Goal: Information Seeking & Learning: Find specific fact

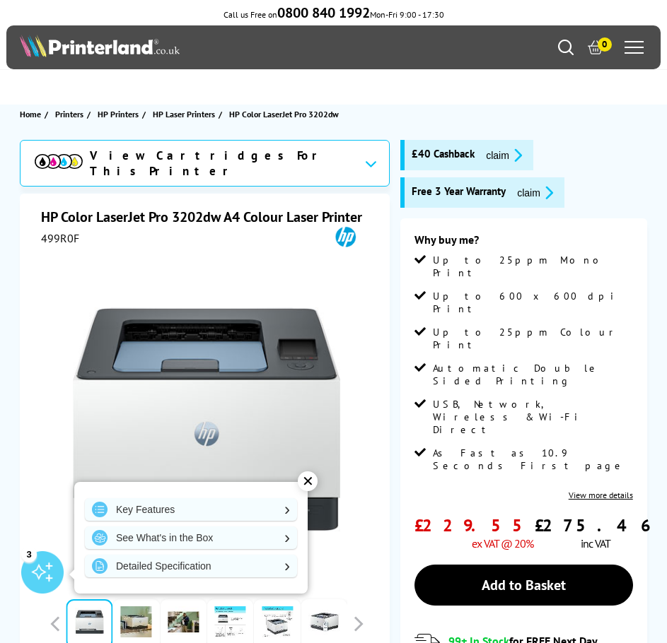
click at [556, 45] on div "Mon - Fri 9:00am - 5:30pm Sales: 0800 840 1992 Customer Service: 0800 995 1992 0" at bounding box center [332, 47] width 653 height 44
click at [565, 48] on icon "Search" at bounding box center [566, 48] width 16 height 16
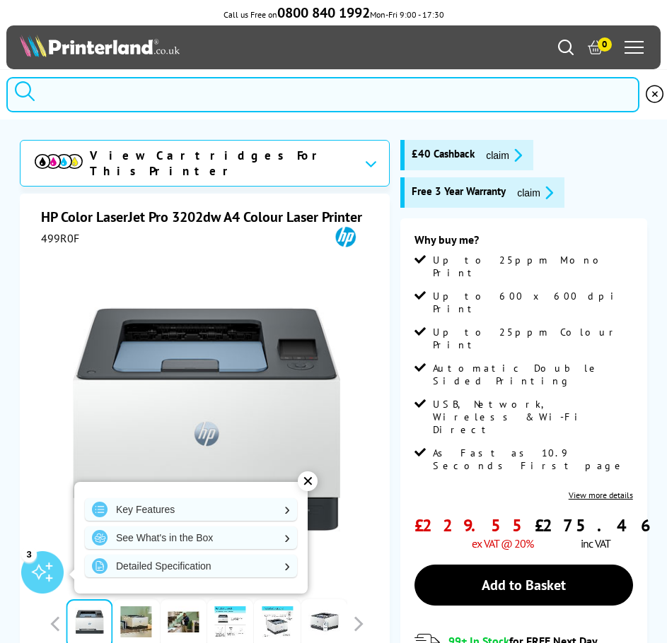
click at [119, 104] on input "search" at bounding box center [322, 94] width 633 height 35
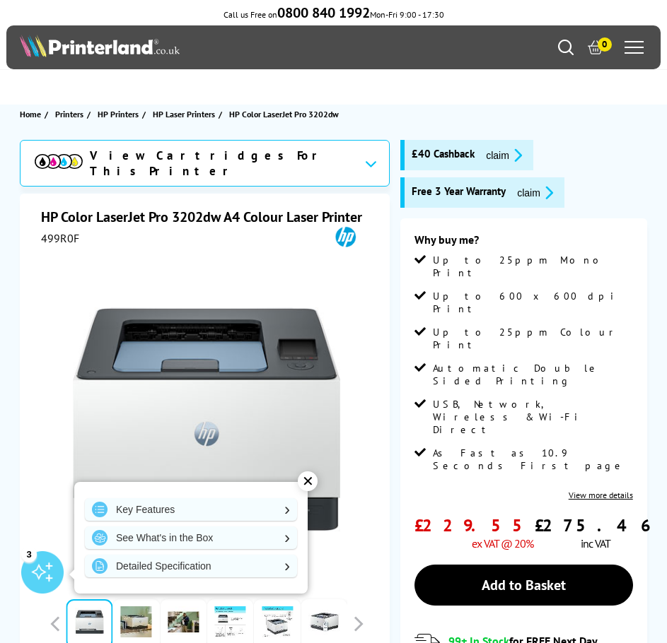
click at [569, 56] on div "0" at bounding box center [602, 47] width 89 height 21
click at [566, 43] on icon "Search" at bounding box center [566, 48] width 16 height 16
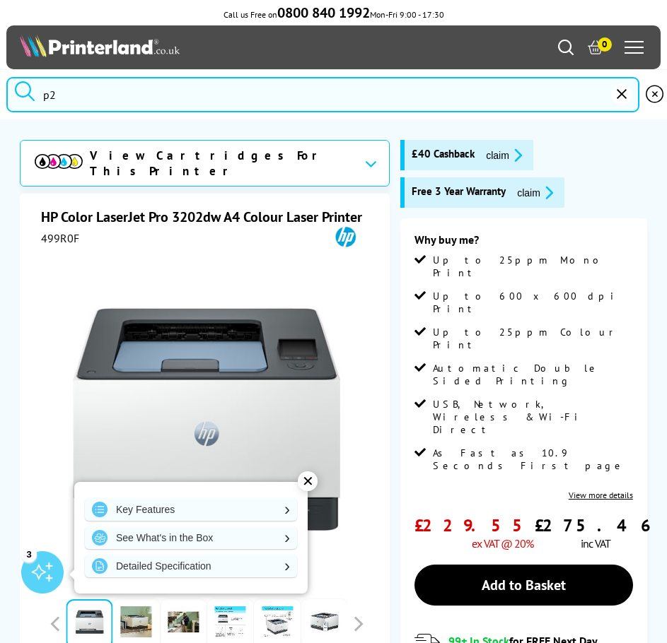
click at [122, 98] on input "p2" at bounding box center [322, 94] width 633 height 35
type input "p20"
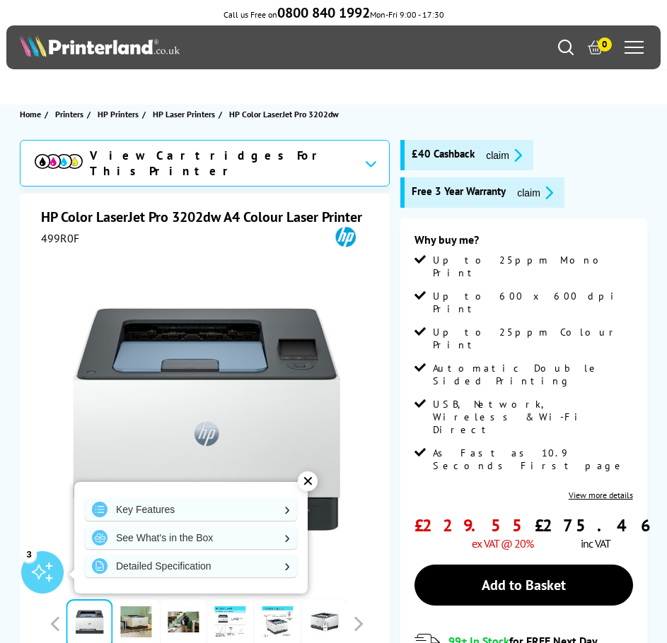
click at [0, 187] on div "View Cartridges For This Printer HP Color LaserJet Pro 3202dw A4 Colour Laser P…" at bounding box center [333, 512] width 667 height 744
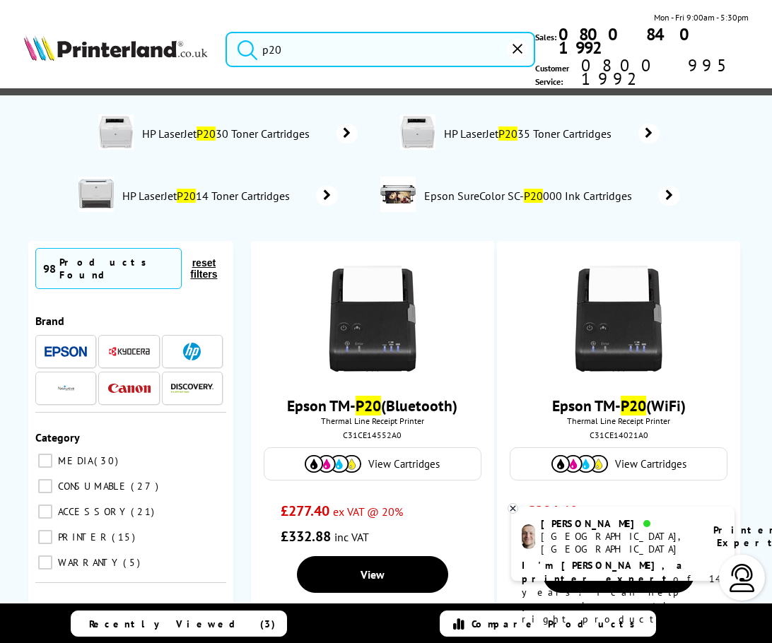
click at [300, 41] on input "p20" at bounding box center [381, 49] width 310 height 35
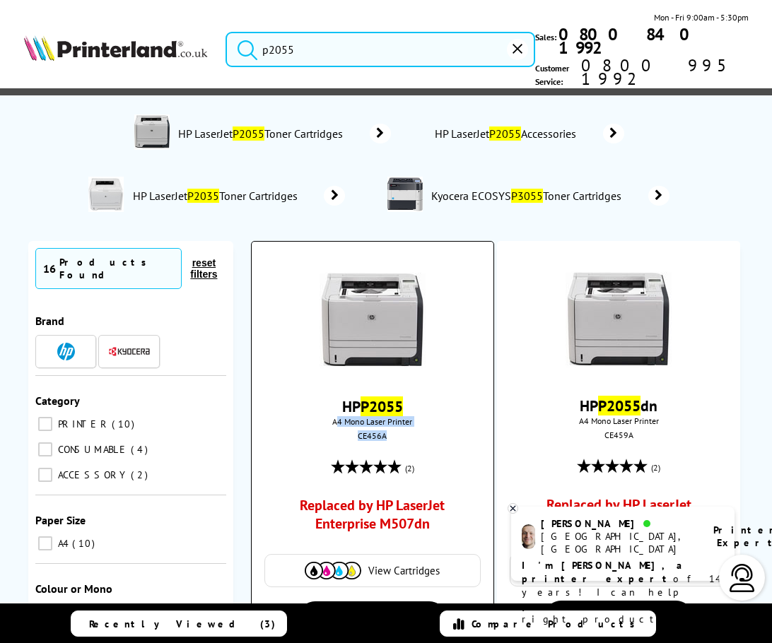
drag, startPoint x: 392, startPoint y: 417, endPoint x: 337, endPoint y: 395, distance: 60.0
click at [337, 395] on div "HP P2055 A4 Mono Laser Printer CE456A (2) Replaced by HP LaserJet Enterprise M5…" at bounding box center [373, 423] width 228 height 342
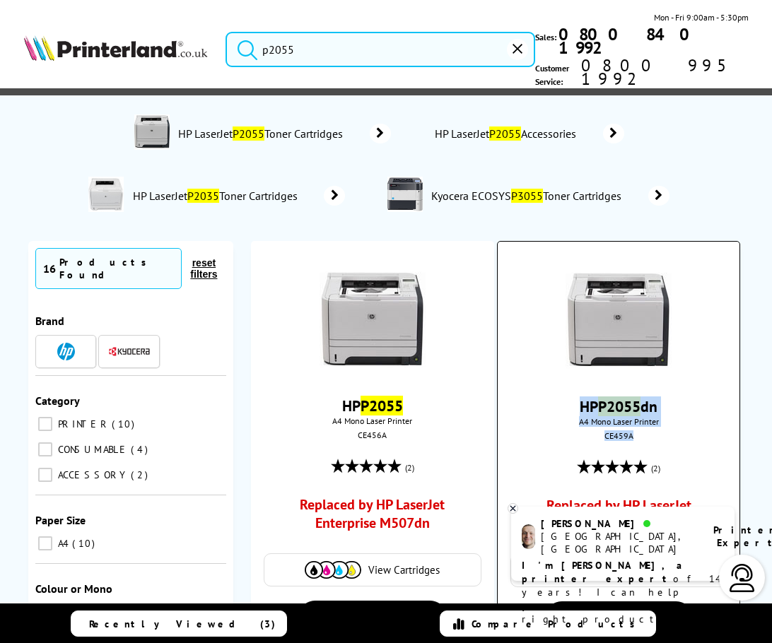
drag, startPoint x: 636, startPoint y: 415, endPoint x: 578, endPoint y: 385, distance: 65.5
click at [578, 385] on div "HP P2055 dn A4 Mono Laser Printer CE459A (2) Replaced by HP LaserJet Enterprise…" at bounding box center [619, 423] width 228 height 342
copy div "HP P2055 dn A4 Mono Laser Printer CE459A"
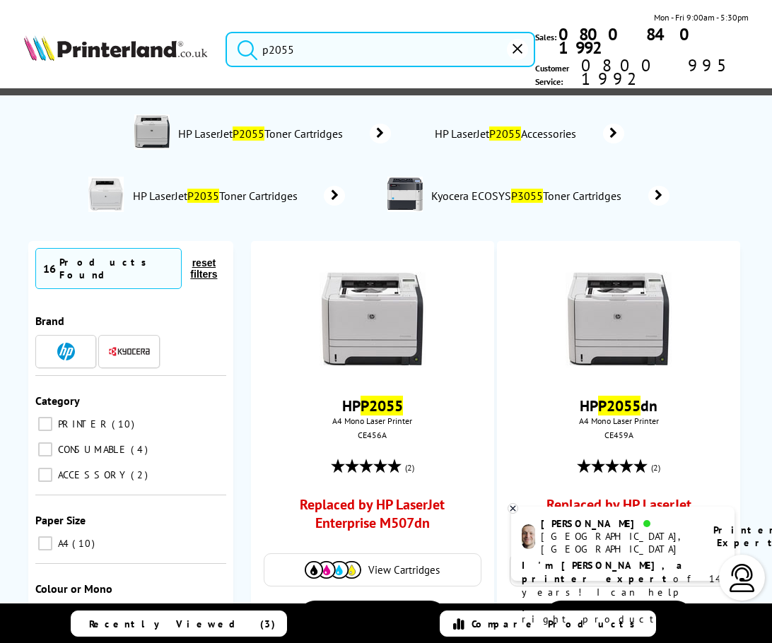
drag, startPoint x: 321, startPoint y: 39, endPoint x: 195, endPoint y: 46, distance: 126.0
click at [195, 46] on div "p2055 Mon - Fri 9:00am - 5:30pm Sales: 0800 840 1992 Customer Service: 0800 995…" at bounding box center [386, 53] width 772 height 85
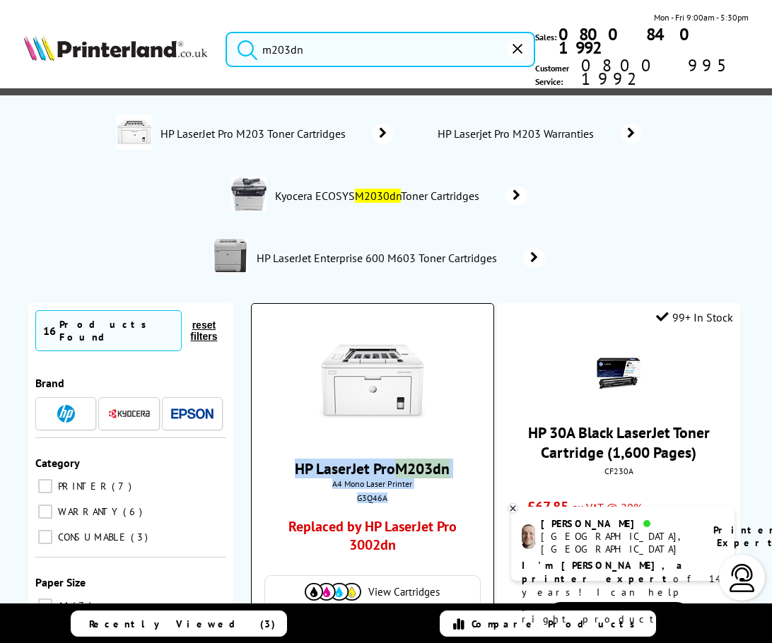
drag, startPoint x: 387, startPoint y: 471, endPoint x: 289, endPoint y: 447, distance: 101.2
click at [289, 447] on div "HP LaserJet Pro M203dn A4 Mono Laser Printer G3Q46A Replaced by HP LaserJet Pro…" at bounding box center [373, 465] width 228 height 301
copy div "HP LaserJet Pro M203dn A4 Mono Laser Printer G3Q46A"
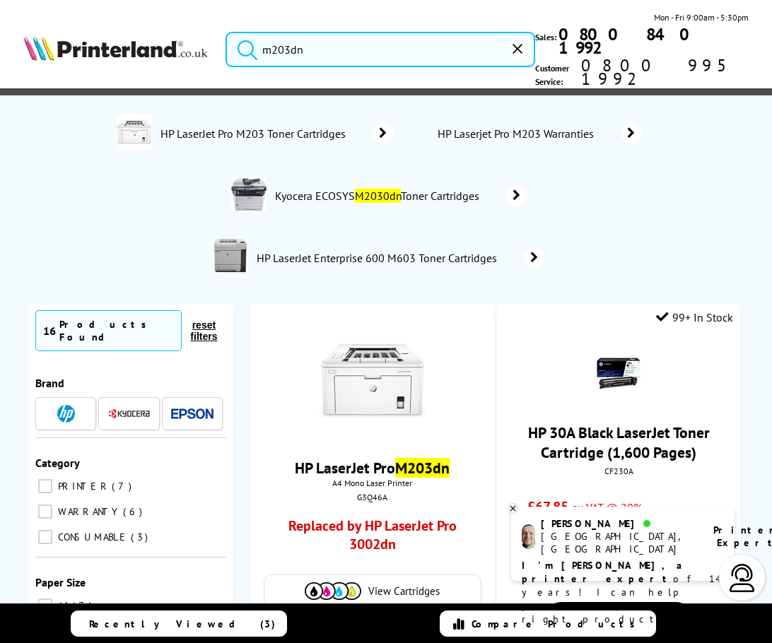
drag, startPoint x: 322, startPoint y: 39, endPoint x: 45, endPoint y: 54, distance: 277.6
click at [45, 54] on div "m203dn Mon - Fri 9:00am - 5:30pm Sales: 0800 840 1992 Customer Service: 0800 99…" at bounding box center [386, 53] width 772 height 85
paste input "3PZ15A"
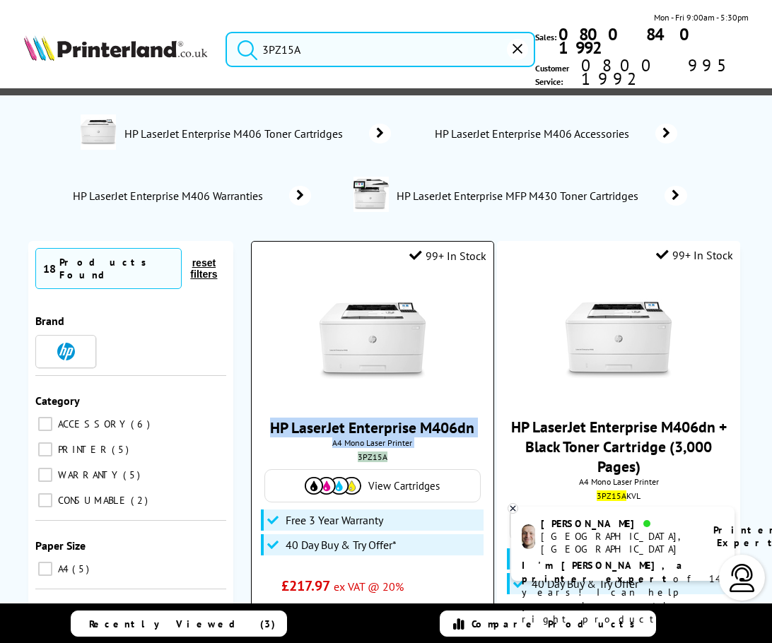
drag, startPoint x: 394, startPoint y: 433, endPoint x: 267, endPoint y: 408, distance: 130.3
click at [267, 408] on div "HP LaserJet Enterprise M406dn A4 Mono Laser Printer 3PZ15A View Cartridges Free…" at bounding box center [373, 449] width 228 height 351
copy div "HP LaserJet Enterprise M406dn A4 Mono Laser Printer 3PZ15A"
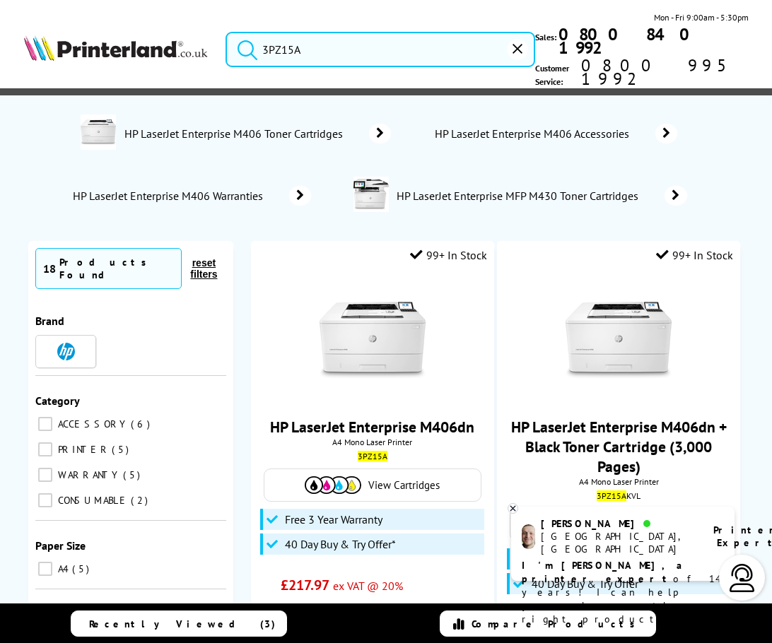
drag, startPoint x: 330, startPoint y: 46, endPoint x: 116, endPoint y: 52, distance: 214.3
click at [116, 52] on div "3PZ15A Mon - Fri 9:00am - 5:30pm Sales: 0800 840 1992 Customer Service: 0800 99…" at bounding box center [386, 53] width 772 height 85
paste input "M304a"
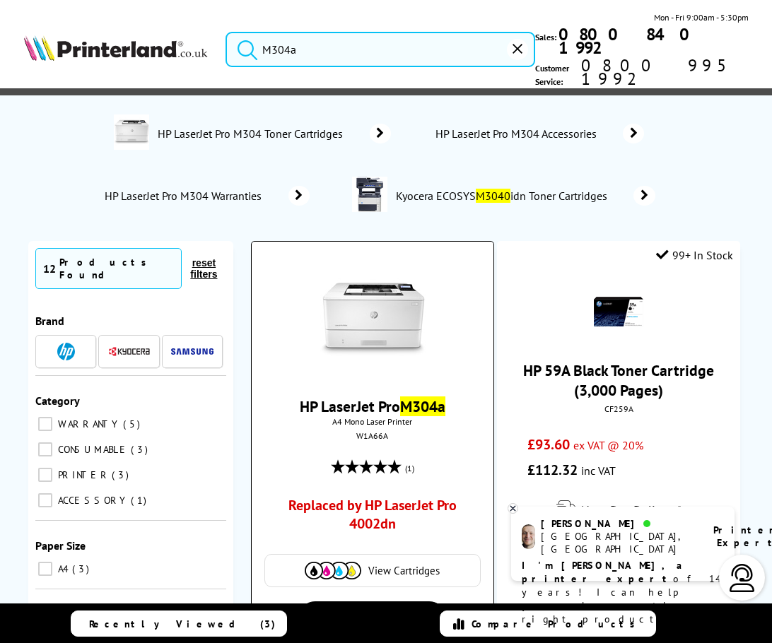
type input "M304a"
drag, startPoint x: 358, startPoint y: 411, endPoint x: 281, endPoint y: 385, distance: 80.5
click at [281, 385] on div "HP LaserJet Pro M304a A4 Mono Laser Printer W1A66A (1) Replaced by HP LaserJet …" at bounding box center [373, 423] width 228 height 342
copy div "HP LaserJet Pro M304a A4 Mono Laser Printer W1A66A"
click at [380, 397] on link "HP LaserJet Pro M304a" at bounding box center [373, 407] width 146 height 20
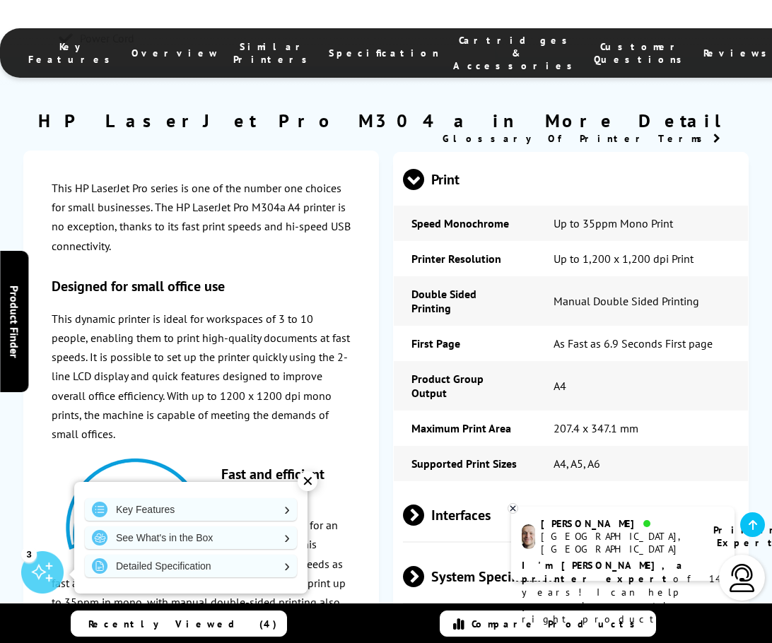
scroll to position [1555, 0]
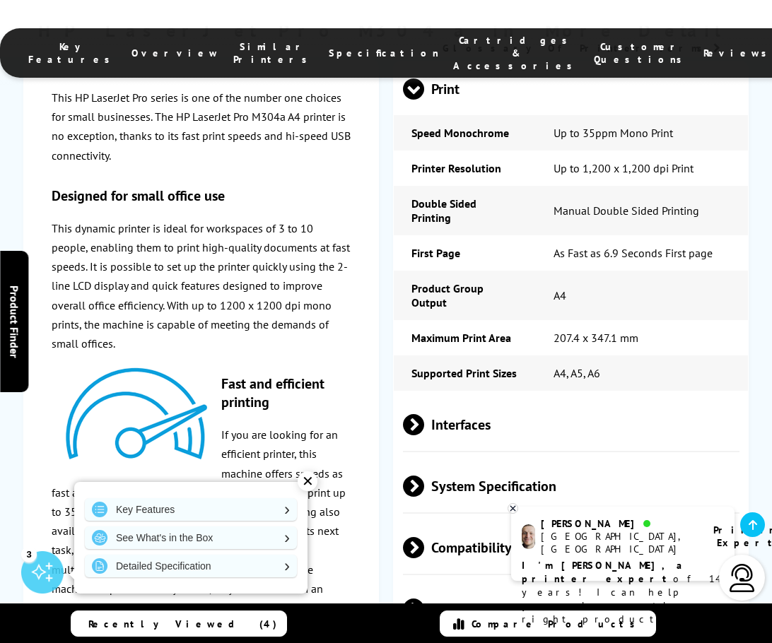
click at [441, 398] on span "Interfaces" at bounding box center [571, 424] width 337 height 53
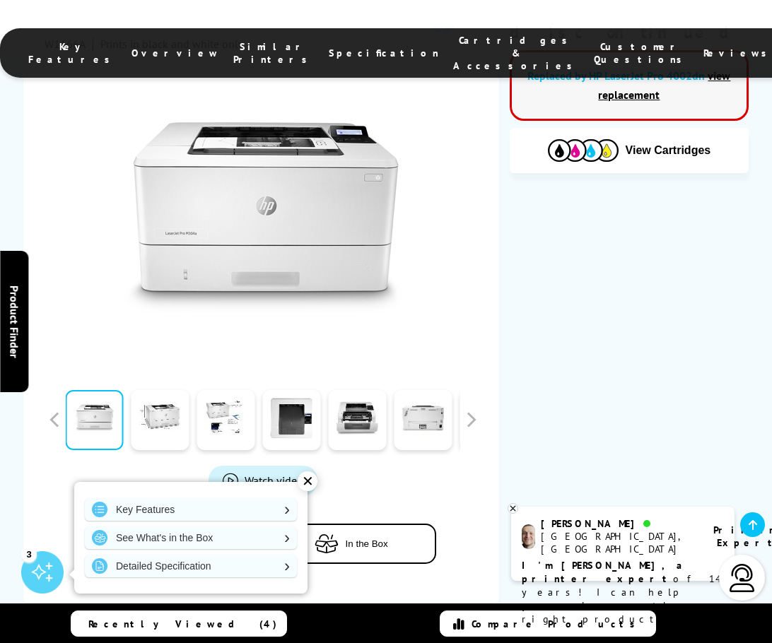
scroll to position [0, 0]
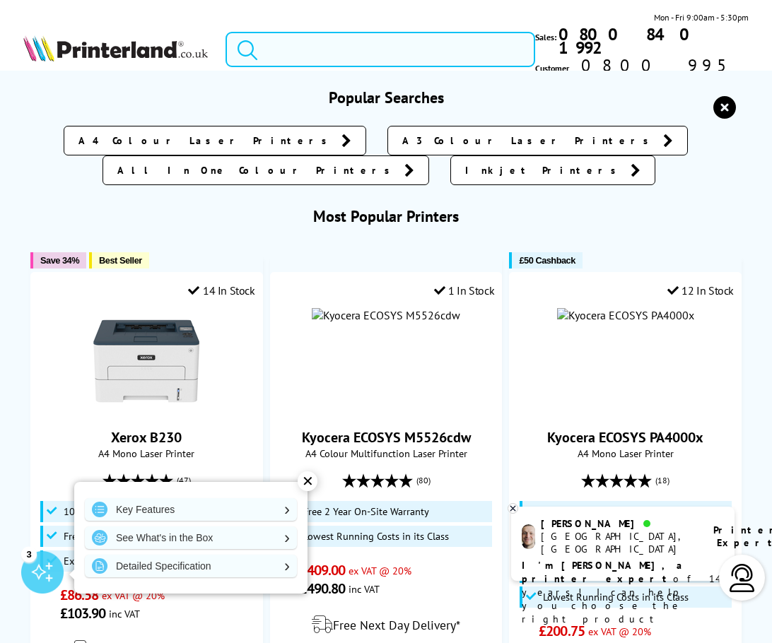
click at [314, 40] on input "search" at bounding box center [381, 49] width 310 height 35
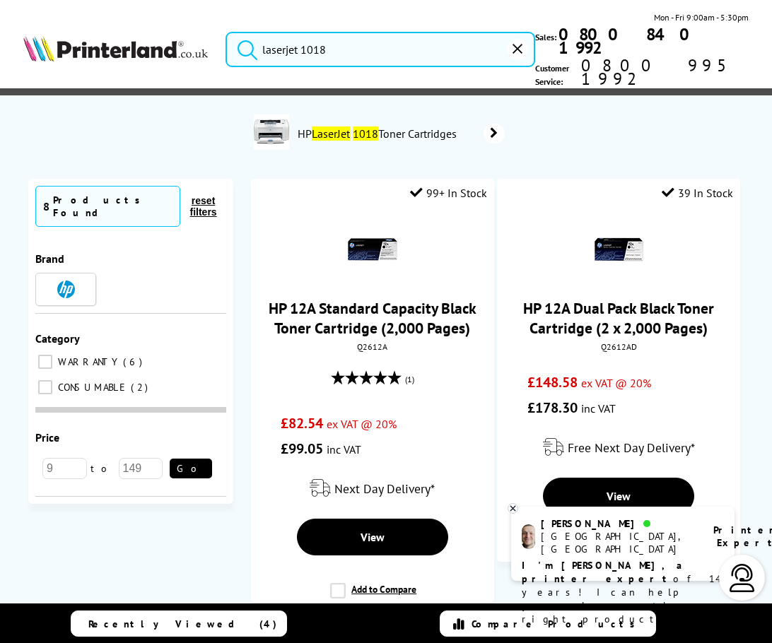
drag, startPoint x: 303, startPoint y: 37, endPoint x: 192, endPoint y: 51, distance: 111.9
click at [192, 51] on div "laserjet 1018 Mon - Fri 9:00am - 5:30pm Sales: 0800 840 1992 Customer Service: …" at bounding box center [386, 53] width 772 height 85
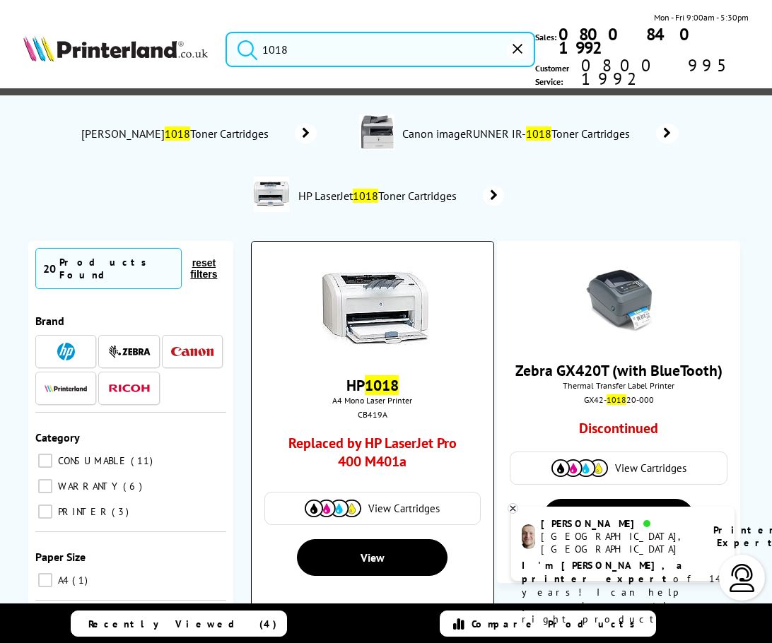
type input "1018"
drag, startPoint x: 400, startPoint y: 394, endPoint x: 341, endPoint y: 365, distance: 65.4
click at [341, 365] on div "HP 1018 A4 Mono Laser Printer CB419A Replaced by HP LaserJet Pro 400 M401a View…" at bounding box center [373, 392] width 228 height 280
copy div "HP 1018 A4 Mono Laser Printer CB419A"
click at [396, 396] on div "HP 1018 A4 Mono Laser Printer CB419A Replaced by HP LaserJet Pro 400 M401a View…" at bounding box center [373, 392] width 228 height 280
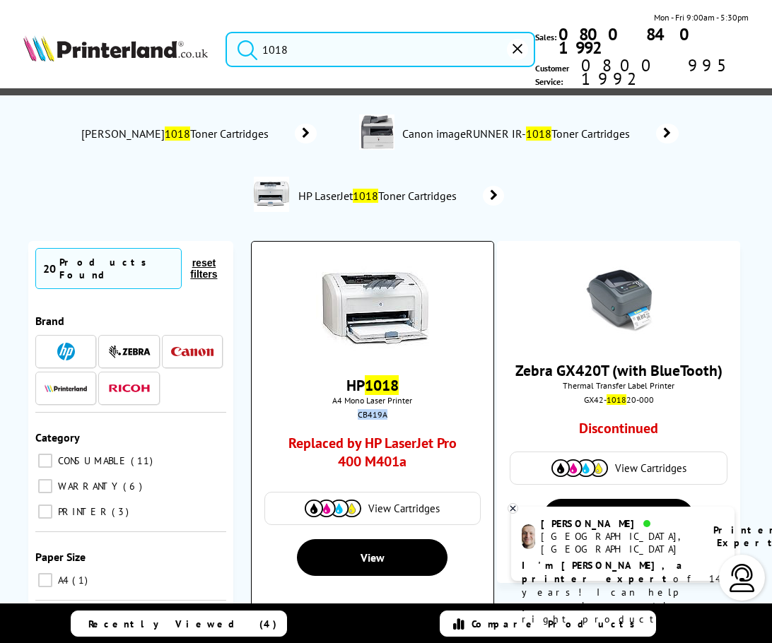
drag, startPoint x: 387, startPoint y: 390, endPoint x: 359, endPoint y: 390, distance: 27.6
click at [359, 409] on div "CB419A" at bounding box center [372, 414] width 221 height 11
copy div "CB419A"
